Goal: Information Seeking & Learning: Learn about a topic

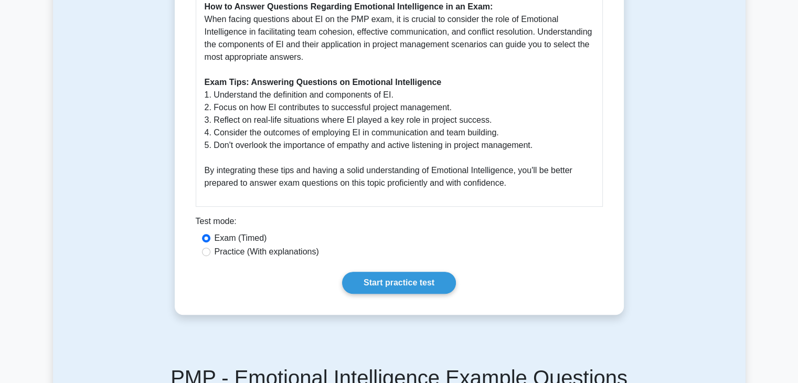
scroll to position [609, 0]
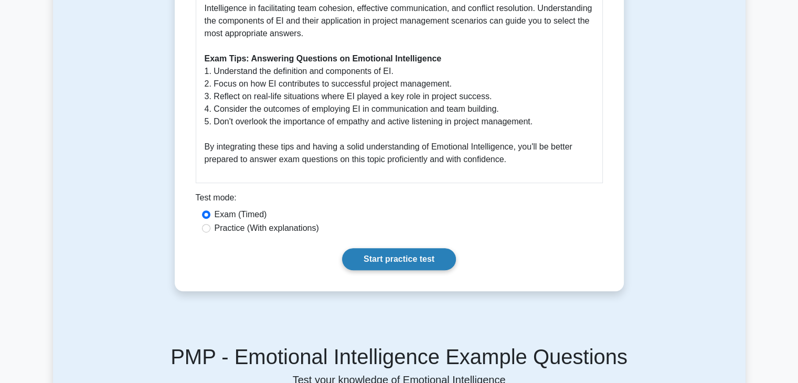
click at [372, 263] on link "Start practice test" at bounding box center [399, 259] width 114 height 22
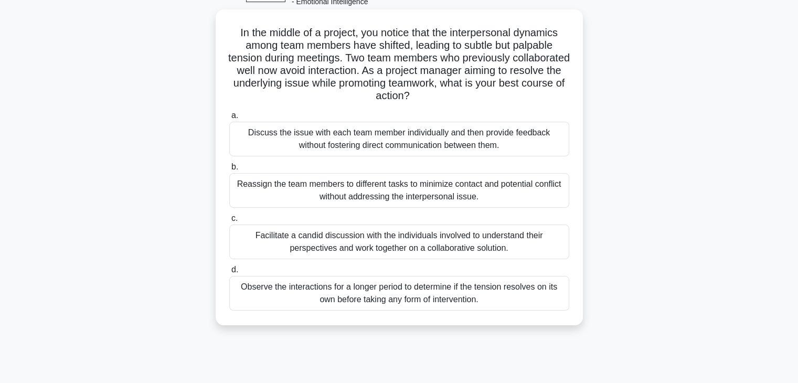
scroll to position [58, 0]
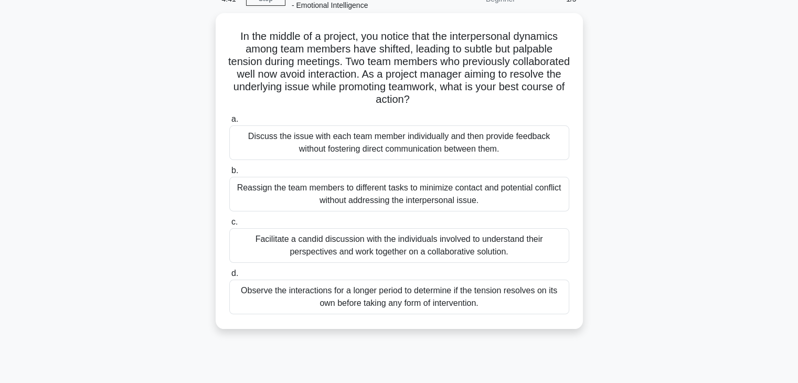
click at [402, 147] on div "Discuss the issue with each team member individually and then provide feedback …" at bounding box center [399, 142] width 340 height 35
click at [229, 123] on input "a. Discuss the issue with each team member individually and then provide feedba…" at bounding box center [229, 119] width 0 height 7
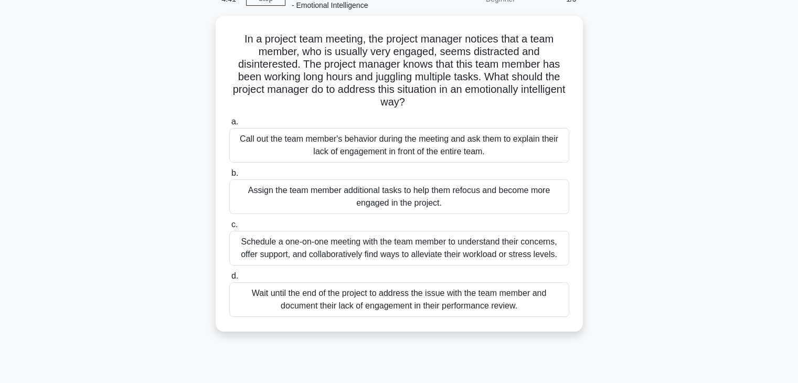
click at [402, 147] on div "Call out the team member's behavior during the meeting and ask them to explain …" at bounding box center [399, 145] width 340 height 35
click at [229, 125] on input "a. Call out the team member's behavior during the meeting and ask them to expla…" at bounding box center [229, 122] width 0 height 7
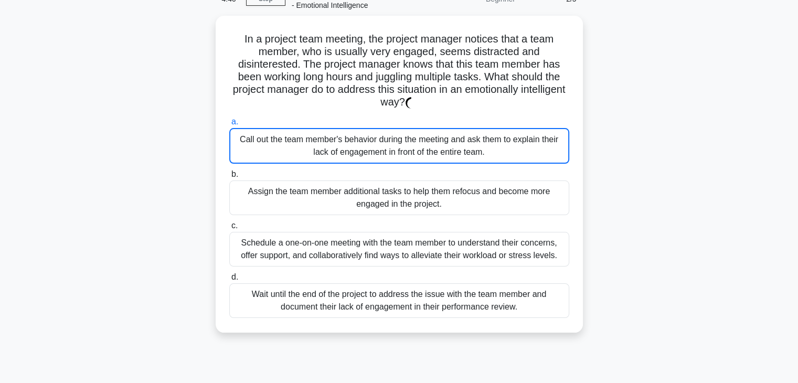
scroll to position [4, 0]
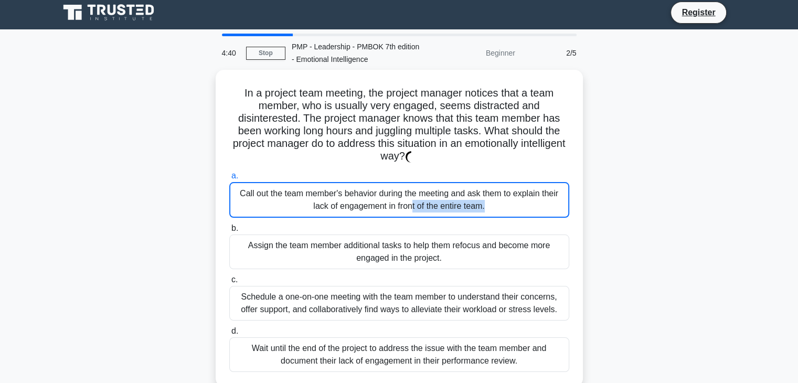
click at [402, 147] on div "In a project team meeting, the project manager notices that a team member, who …" at bounding box center [399, 228] width 359 height 309
